Goal: Task Accomplishment & Management: Manage account settings

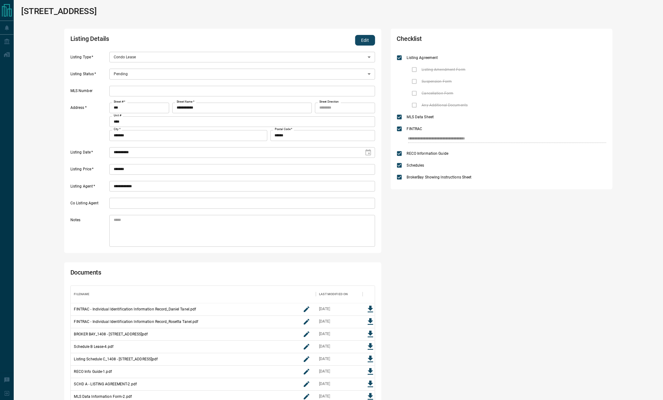
scroll to position [123, 297]
click at [369, 42] on button "Edit" at bounding box center [365, 40] width 20 height 11
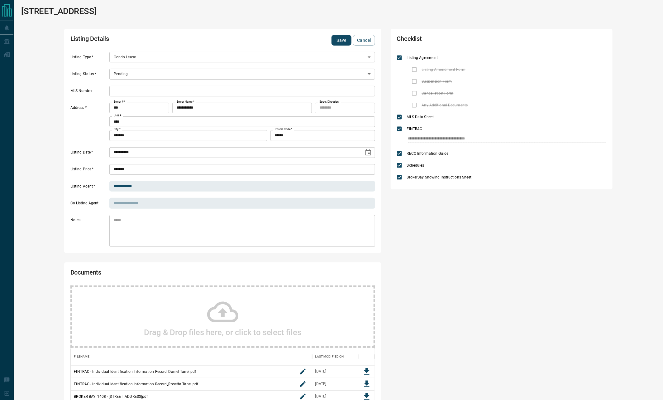
click at [125, 76] on body "**********" at bounding box center [331, 267] width 663 height 534
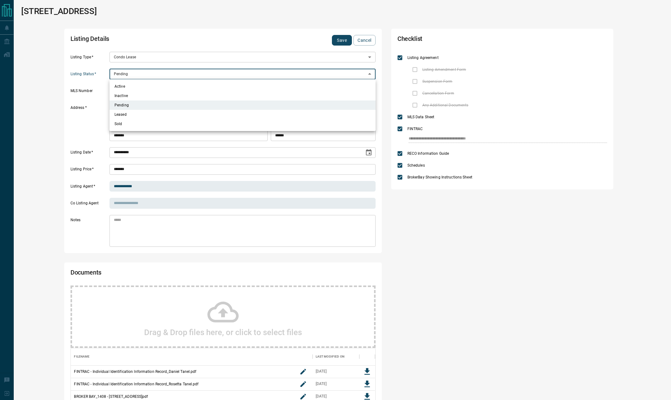
click at [120, 89] on li "Active" at bounding box center [242, 86] width 266 height 9
type input "*"
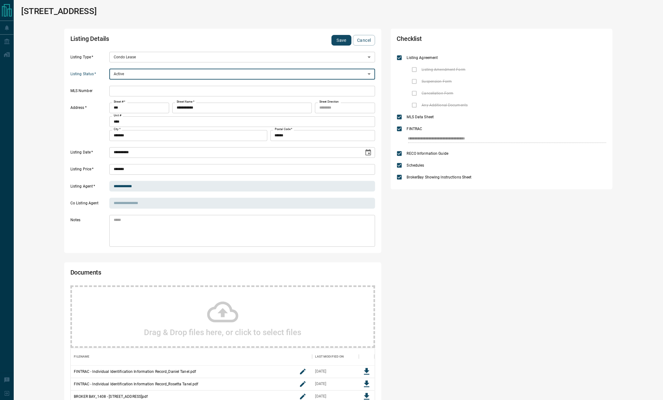
scroll to position [7, 7]
drag, startPoint x: 123, startPoint y: 95, endPoint x: 129, endPoint y: 92, distance: 6.4
click at [123, 95] on input "text" at bounding box center [242, 91] width 266 height 11
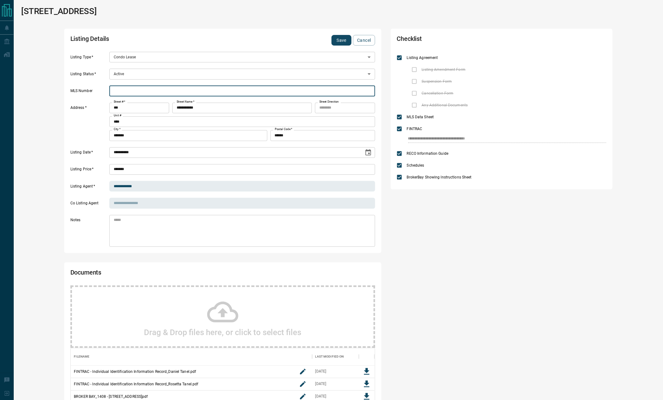
paste input "*********"
type input "*********"
click at [338, 40] on button "Save" at bounding box center [342, 40] width 20 height 11
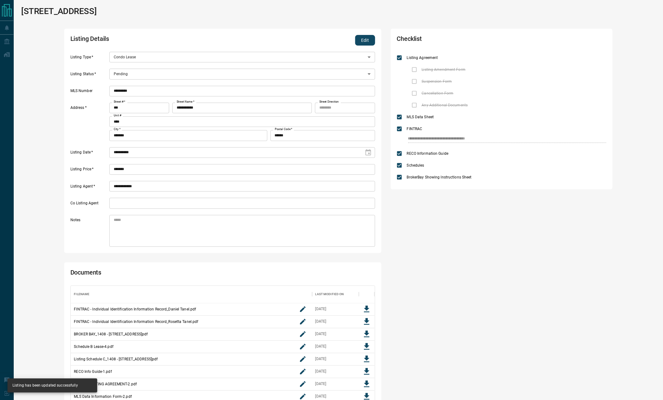
type input "*"
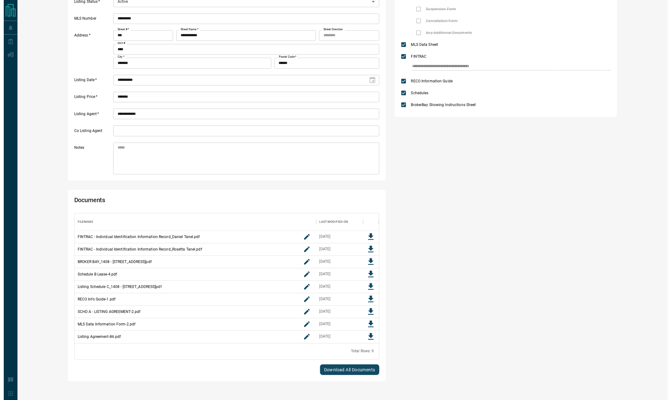
scroll to position [0, 0]
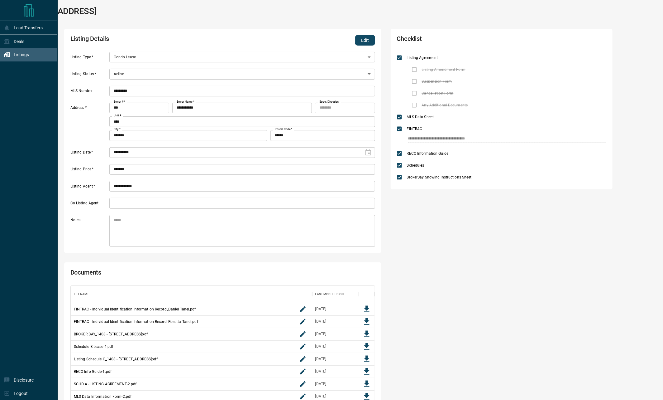
click at [12, 55] on div "Listings" at bounding box center [16, 55] width 25 height 10
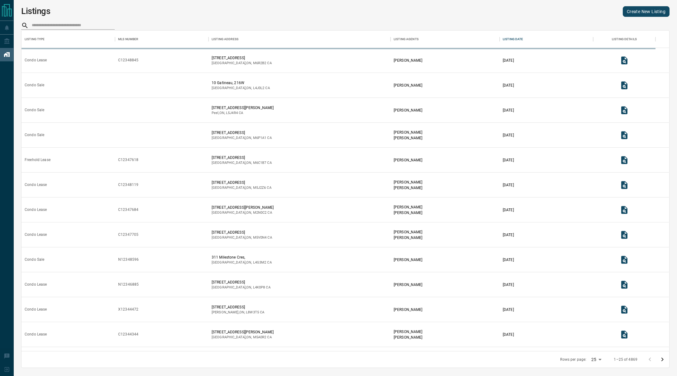
scroll to position [314, 640]
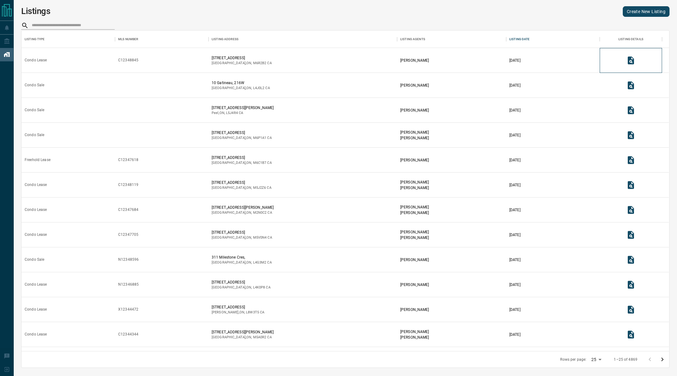
click at [633, 68] on div at bounding box center [631, 60] width 62 height 25
click at [634, 63] on icon "View Listing Details" at bounding box center [631, 60] width 6 height 8
